Goal: Information Seeking & Learning: Find contact information

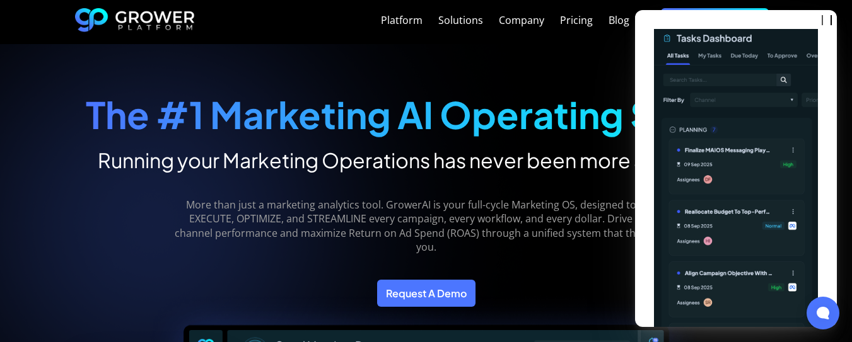
click at [841, 16] on div "Platform Solutions Company Pricing Blog Request a demo" at bounding box center [426, 22] width 852 height 44
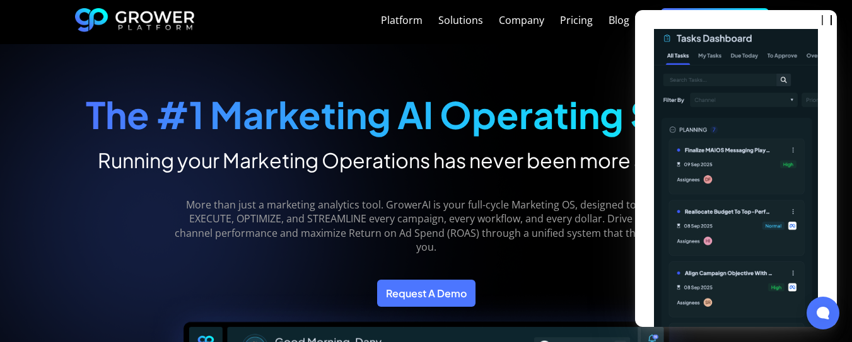
drag, startPoint x: 706, startPoint y: 14, endPoint x: 694, endPoint y: 17, distance: 12.2
click at [702, 16] on div "Introducing Smart Tasks GrowerAI will now turn recommendations into actual task…" at bounding box center [736, 168] width 202 height 317
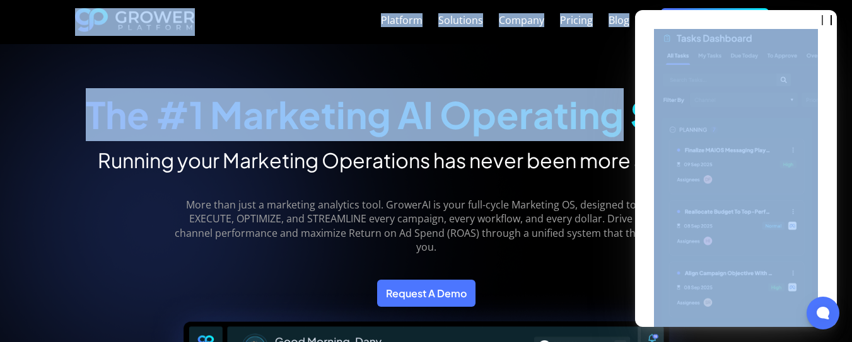
drag, startPoint x: 693, startPoint y: 17, endPoint x: 622, endPoint y: 66, distance: 86.2
click at [365, 83] on div "The #1 Marketing AI Operating System Running your Marketing Operations has neve…" at bounding box center [426, 120] width 680 height 103
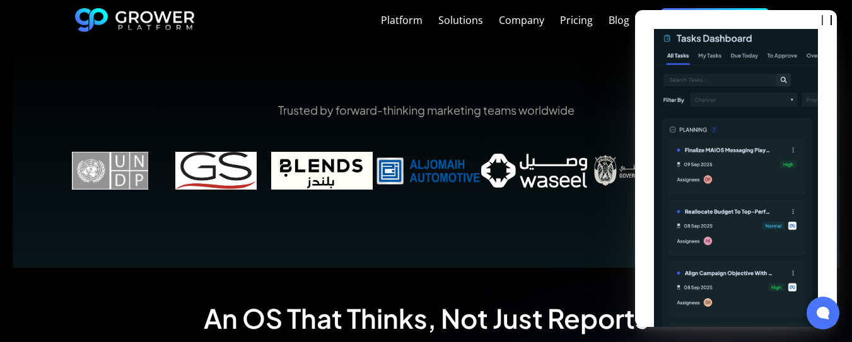
scroll to position [883, 0]
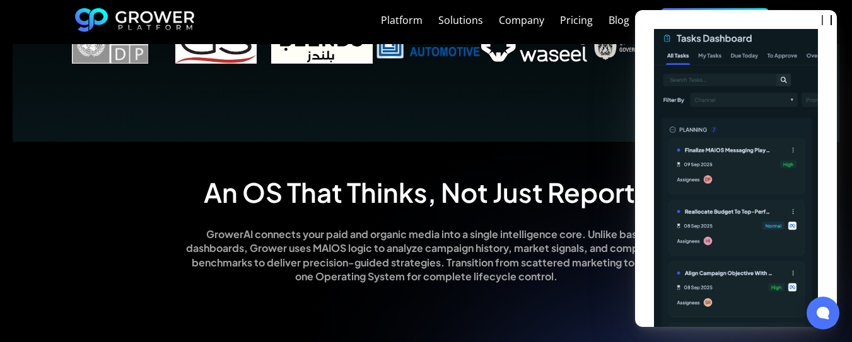
click at [689, 72] on img at bounding box center [736, 225] width 164 height 393
click at [662, 20] on div "Introducing Smart Tasks GrowerAI will now turn recommendations into actual task…" at bounding box center [736, 168] width 202 height 317
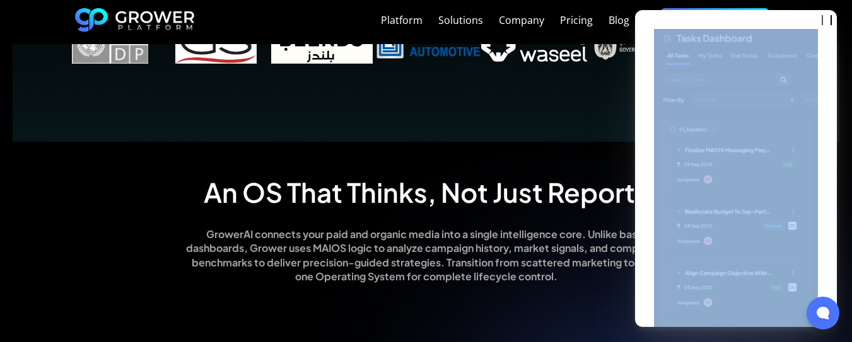
click at [662, 20] on div "Introducing Smart Tasks GrowerAI will now turn recommendations into actual task…" at bounding box center [736, 168] width 202 height 317
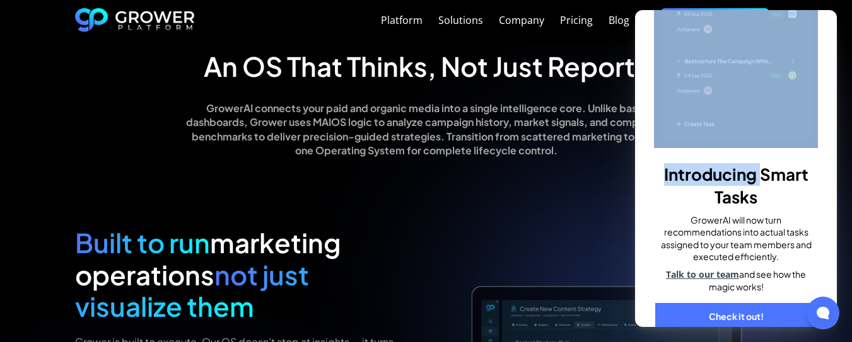
scroll to position [1324, 0]
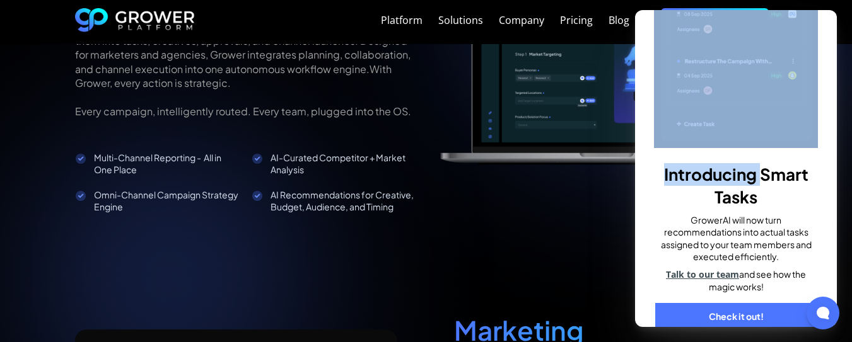
click at [729, 303] on link "Check it out!" at bounding box center [735, 317] width 161 height 28
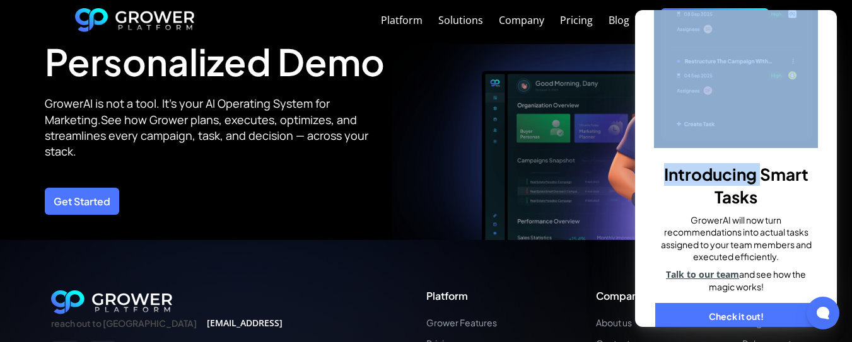
scroll to position [4466, 0]
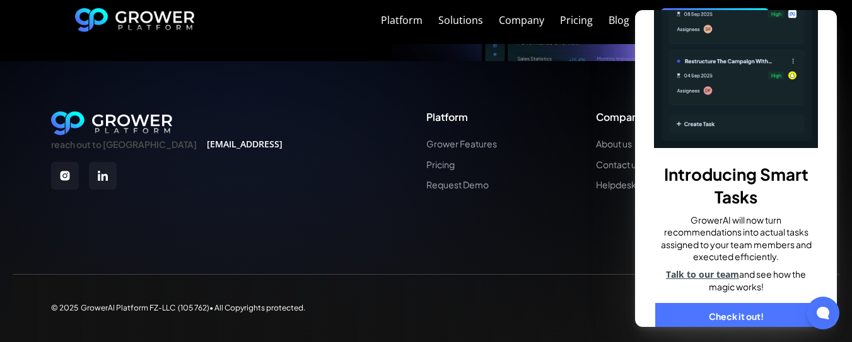
drag, startPoint x: 95, startPoint y: 307, endPoint x: 101, endPoint y: 306, distance: 6.3
click at [104, 306] on div "© 2025 GrowerAI Platform FZ-LLC (105 762)• All Copyrights protected." at bounding box center [178, 308] width 254 height 9
click at [96, 307] on div "© 2025 GrowerAI Platform FZ-LLC (105 762)• All Copyrights protected." at bounding box center [178, 308] width 254 height 9
drag, startPoint x: 95, startPoint y: 308, endPoint x: 170, endPoint y: 320, distance: 76.0
click at [170, 320] on div "© 2025 GrowerAI Platform FZ-LLC (105 762)• All Copyrights protected. Privacy Po…" at bounding box center [426, 307] width 826 height 67
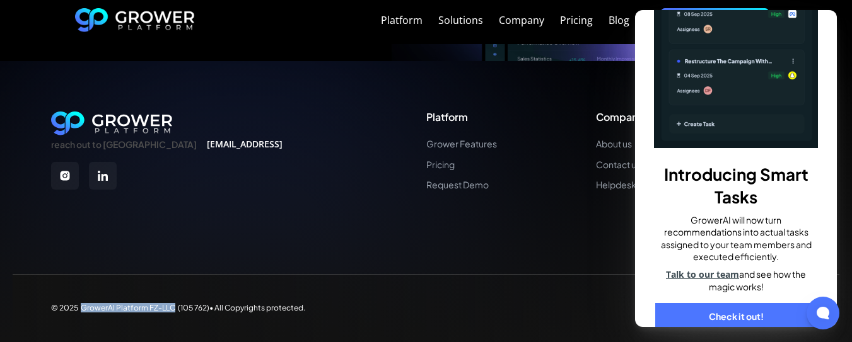
copy div "GrowerAI Platform FZ-LLC"
click at [612, 142] on link "About us" at bounding box center [619, 144] width 47 height 11
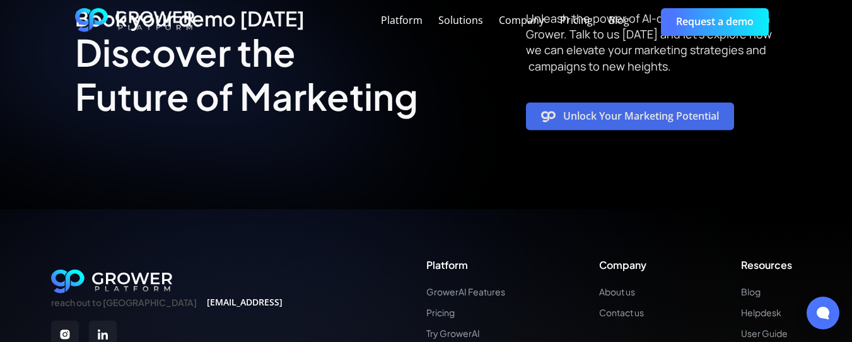
scroll to position [3132, 0]
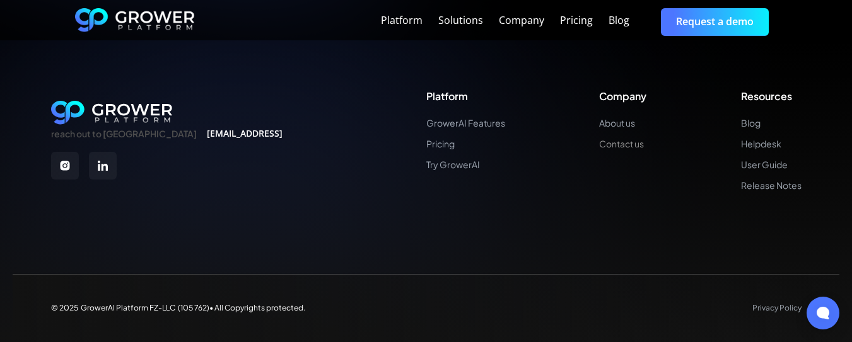
click at [617, 149] on link "Contact us" at bounding box center [622, 144] width 47 height 11
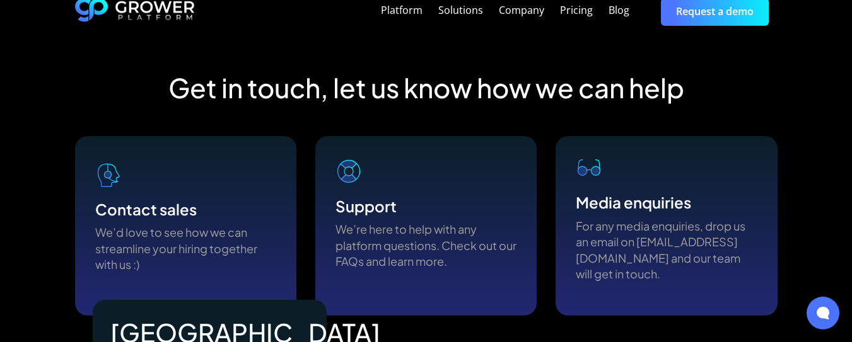
scroll to position [757, 0]
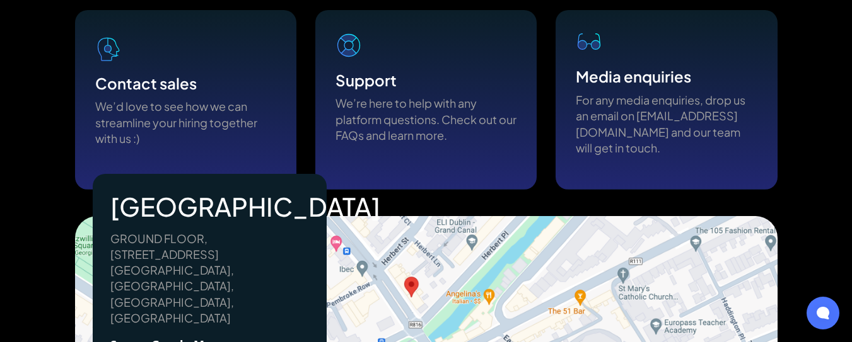
click at [240, 251] on p "GROUND FLOOR, [STREET_ADDRESS] [STREET_ADDRESS]" at bounding box center [209, 278] width 199 height 95
copy p "[GEOGRAPHIC_DATA]"
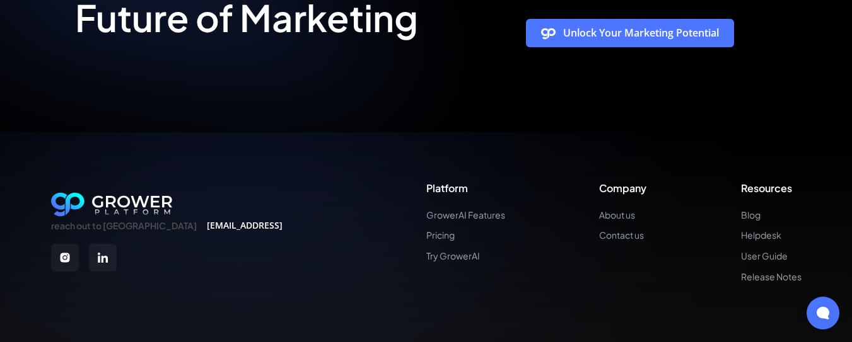
scroll to position [1384, 0]
